Goal: Check status: Check status

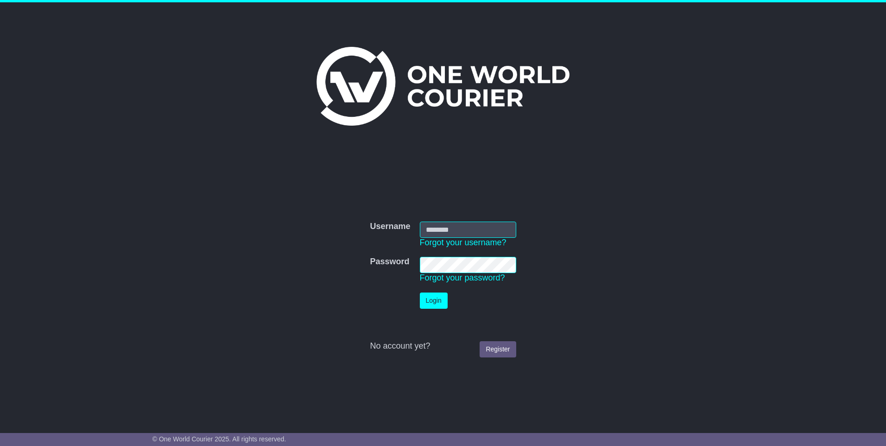
type input "**********"
click at [426, 296] on button "Login" at bounding box center [434, 301] width 28 height 16
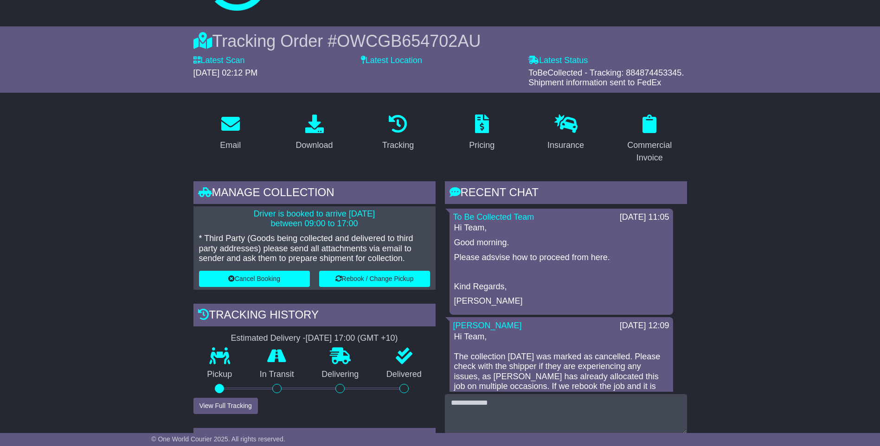
scroll to position [46, 0]
